Goal: Task Accomplishment & Management: Use online tool/utility

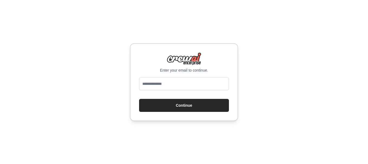
click at [181, 82] on input "email" at bounding box center [184, 83] width 90 height 13
drag, startPoint x: 181, startPoint y: 82, endPoint x: 121, endPoint y: 93, distance: 60.3
click at [121, 93] on div "Enter your email to continue. Continue" at bounding box center [184, 82] width 368 height 164
type input "**********"
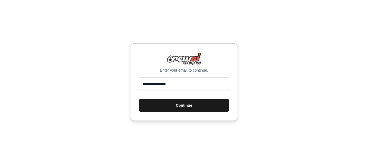
click at [177, 107] on button "Continue" at bounding box center [184, 105] width 90 height 13
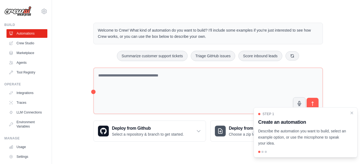
click at [352, 107] on div "Step 1 Create an automation Describe the automation you want to build, select a…" at bounding box center [306, 132] width 104 height 50
click at [350, 110] on icon "Close walkthrough" at bounding box center [352, 112] width 5 height 5
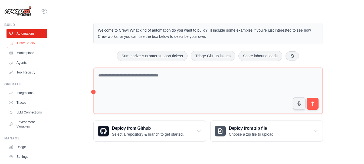
click at [29, 46] on link "Crew Studio" at bounding box center [27, 43] width 41 height 9
